Goal: Information Seeking & Learning: Learn about a topic

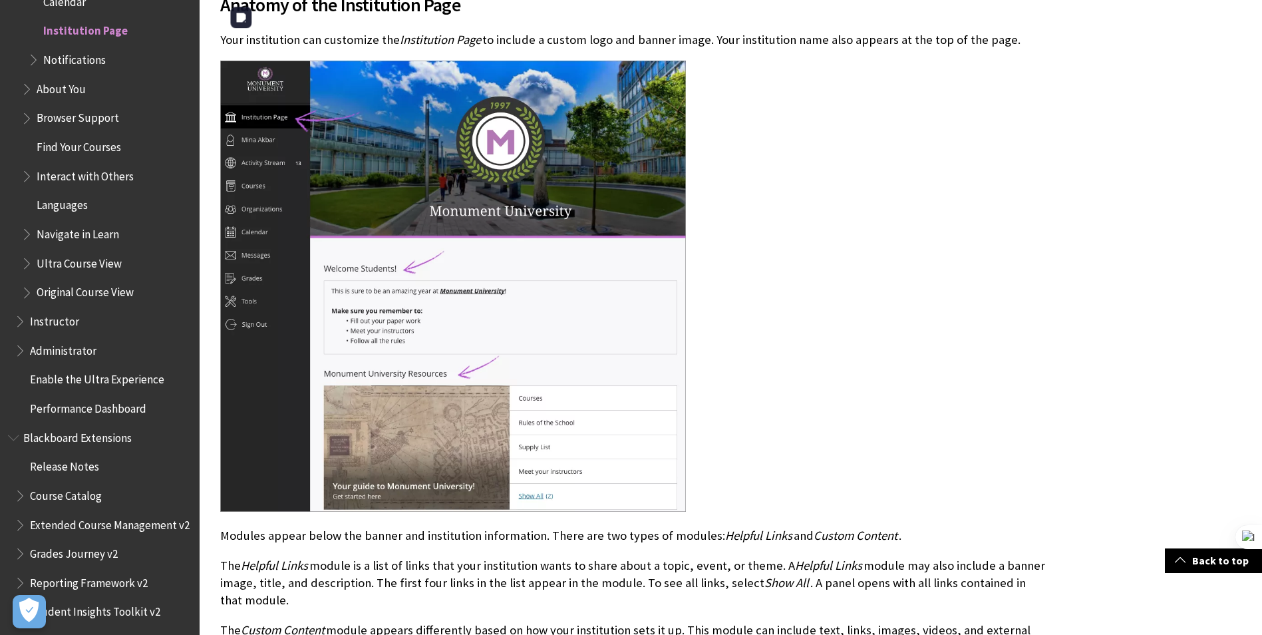
scroll to position [532, 0]
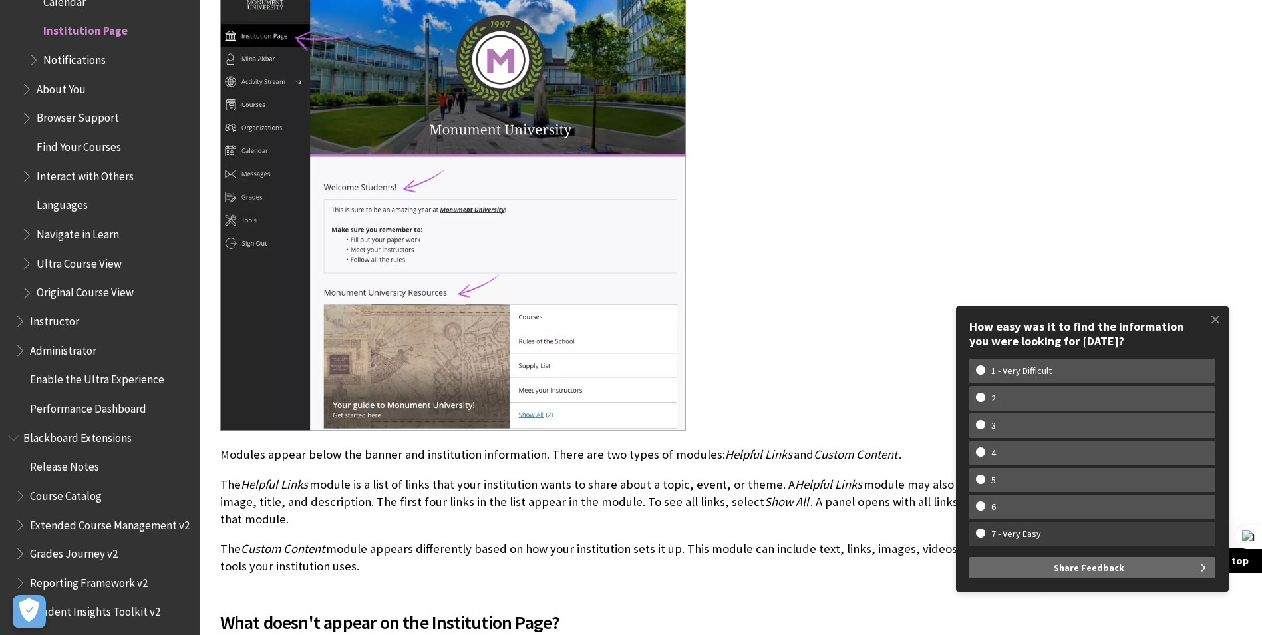
click at [990, 530] on w-span "7 - Very Easy" at bounding box center [1016, 533] width 81 height 11
click at [985, 530] on input "7 - Very Easy" at bounding box center [980, 532] width 9 height 9
radio input "true"
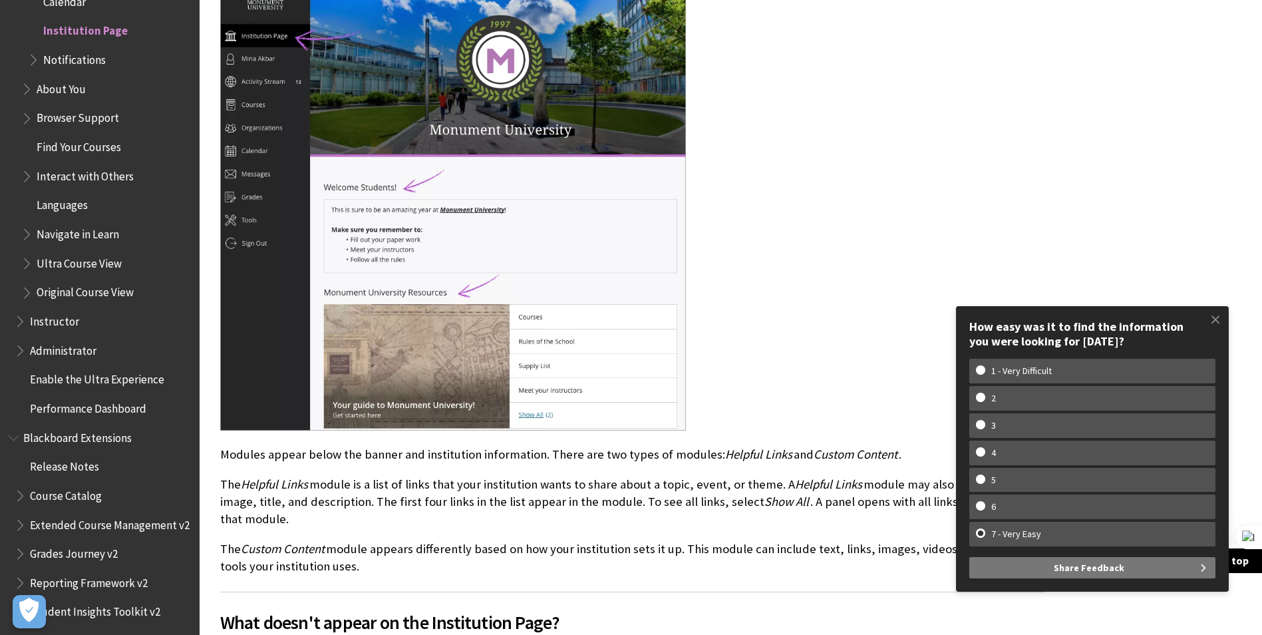
click at [1055, 565] on button "Share Feedback" at bounding box center [1093, 567] width 246 height 21
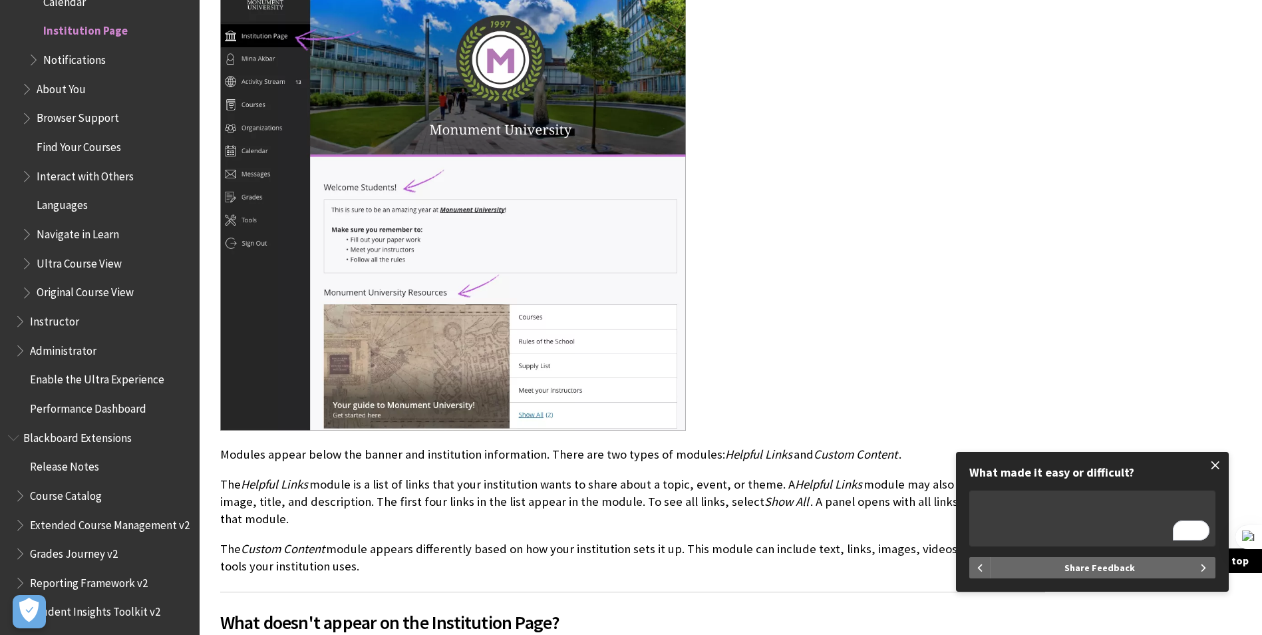
click at [1214, 468] on span at bounding box center [1216, 465] width 28 height 28
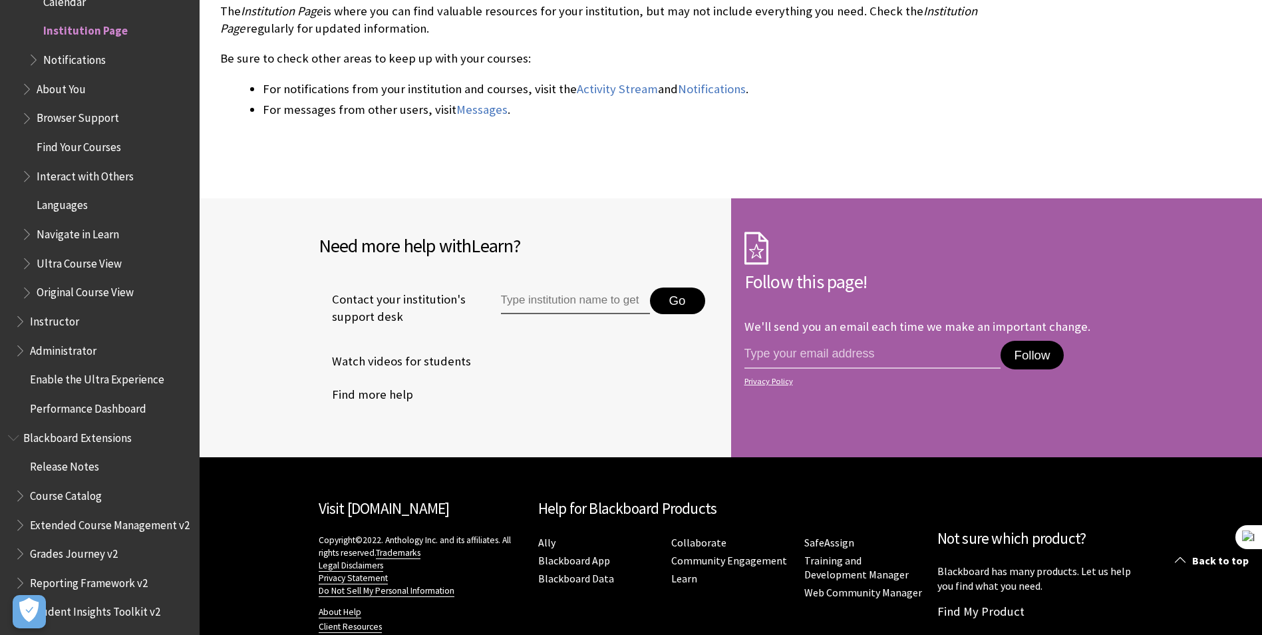
scroll to position [1262, 0]
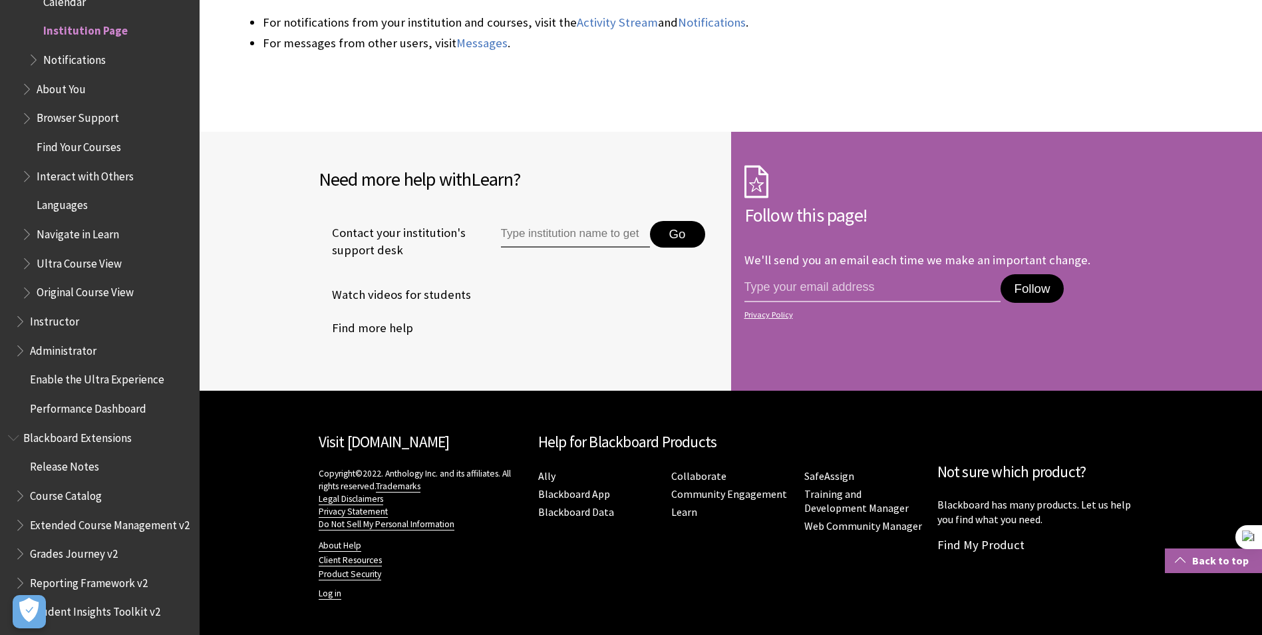
click at [1217, 562] on link "Back to top" at bounding box center [1213, 560] width 97 height 25
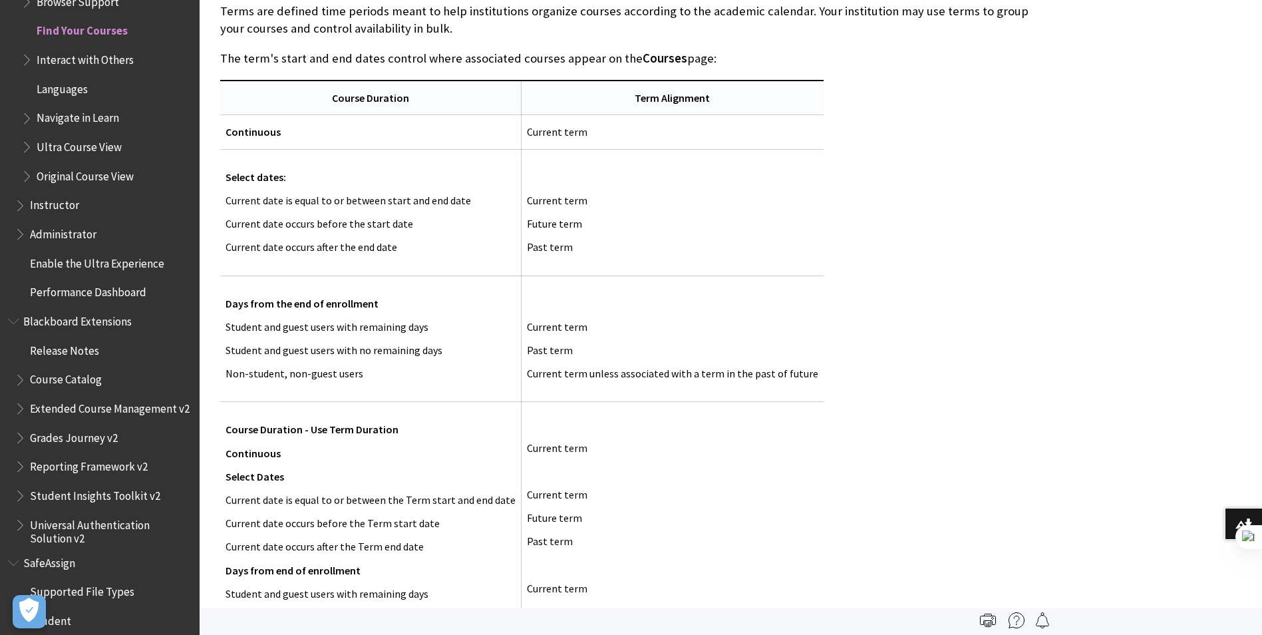
scroll to position [865, 0]
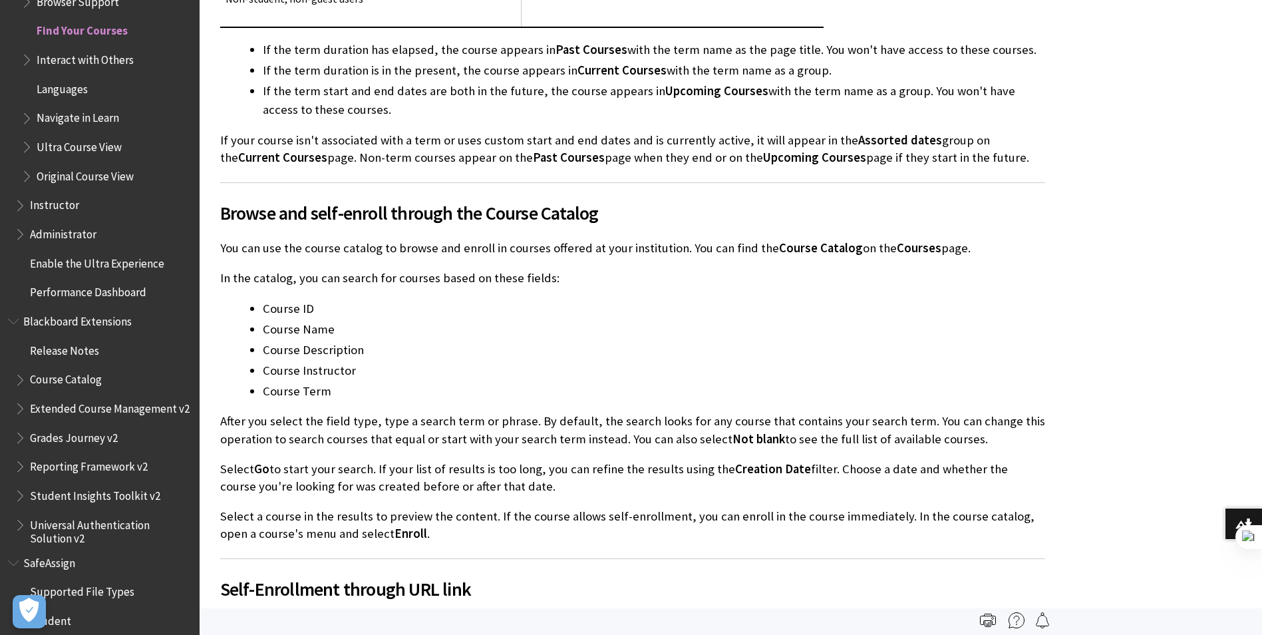
scroll to position [1730, 0]
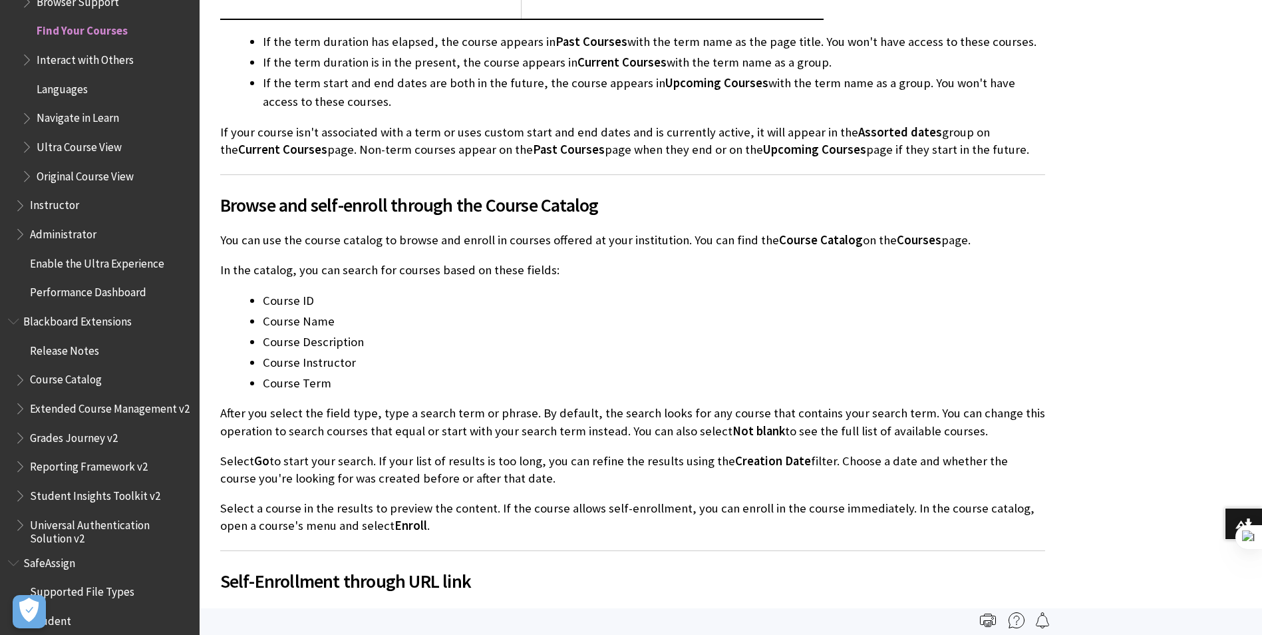
click at [81, 61] on span "Interact with Others" at bounding box center [85, 58] width 97 height 18
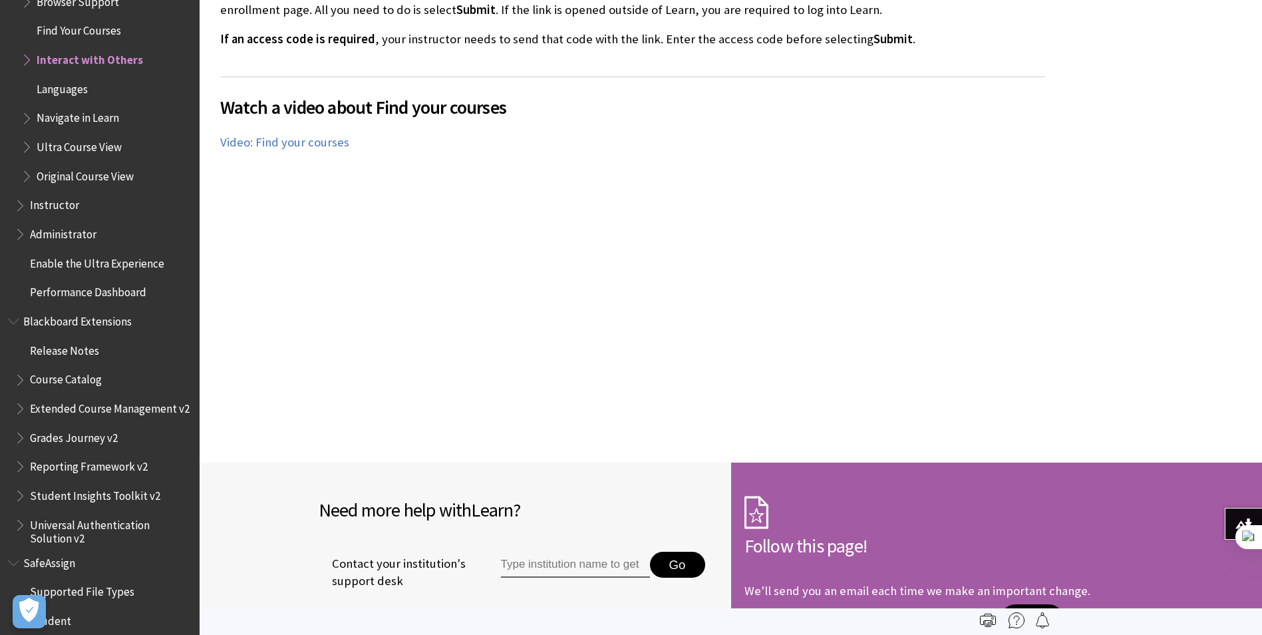
scroll to position [2263, 0]
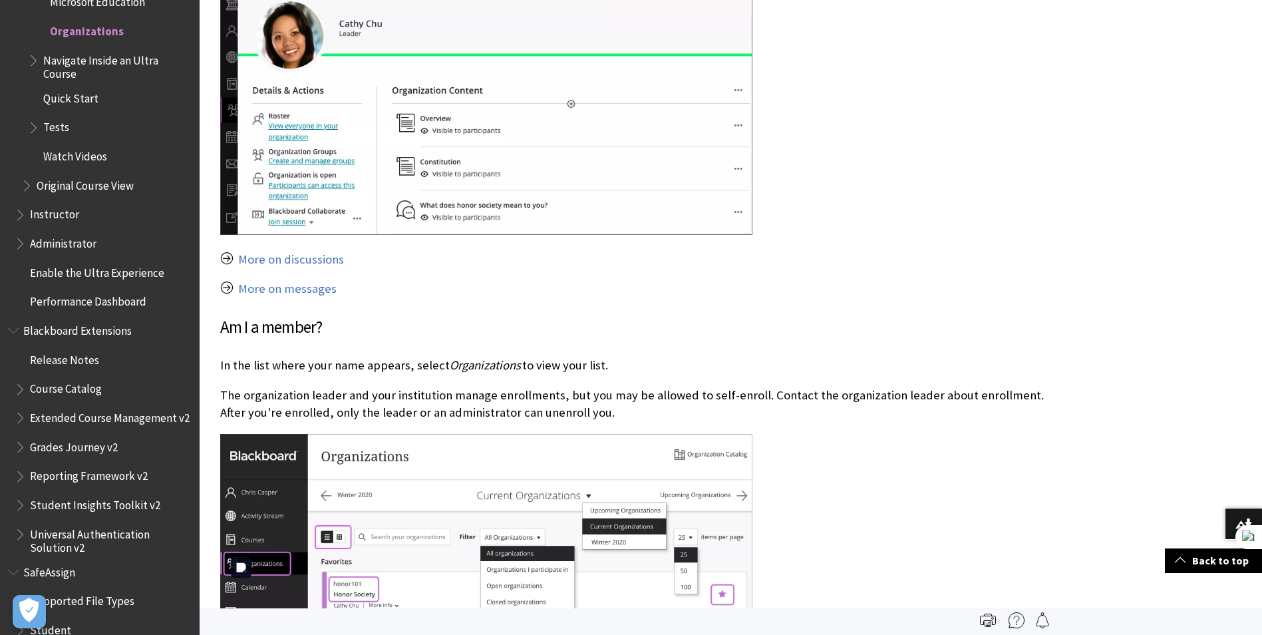
scroll to position [530, 0]
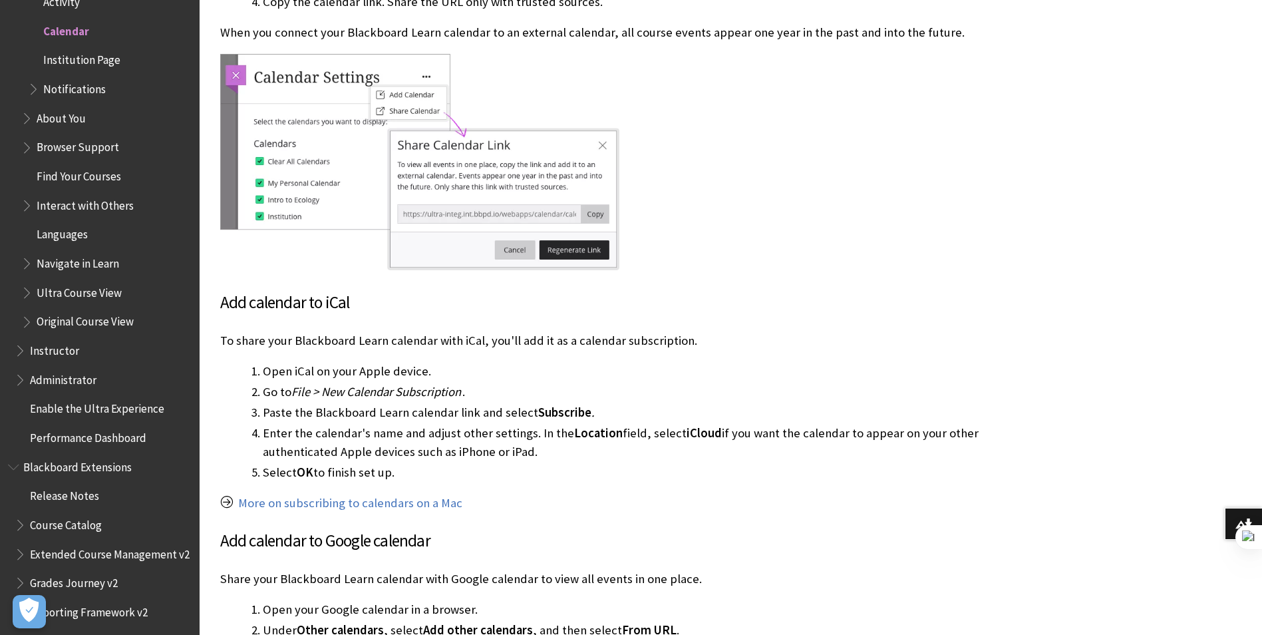
scroll to position [2810, 0]
